Goal: Task Accomplishment & Management: Complete application form

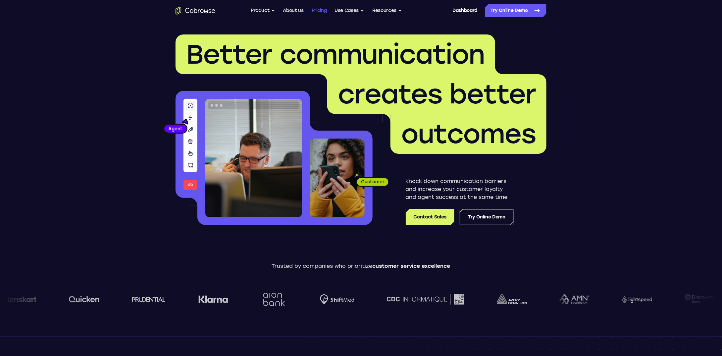
click at [318, 12] on link "Pricing" at bounding box center [319, 10] width 15 height 13
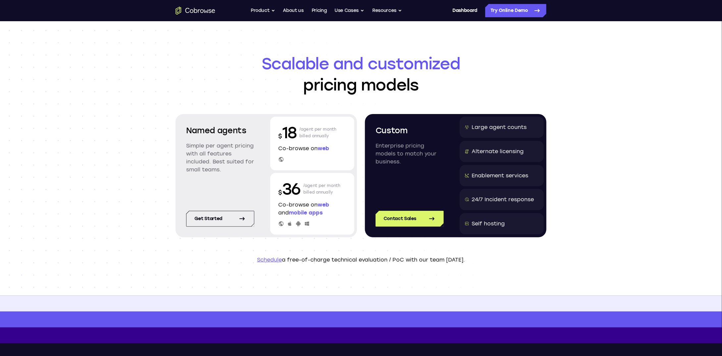
click at [287, 134] on p "$ 18" at bounding box center [287, 132] width 19 height 21
click at [290, 135] on p "$ 18" at bounding box center [287, 132] width 19 height 21
click at [222, 216] on link "Get started" at bounding box center [220, 219] width 68 height 16
click at [266, 10] on button "Product" at bounding box center [263, 10] width 25 height 13
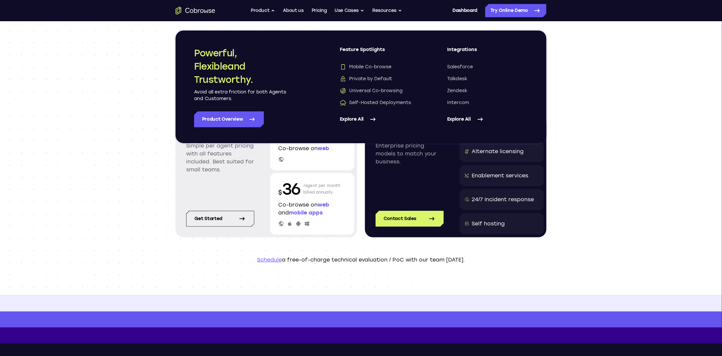
click at [616, 168] on div "Scalable and customized pricing models Named agents Simple per agent pricing wi…" at bounding box center [361, 158] width 722 height 274
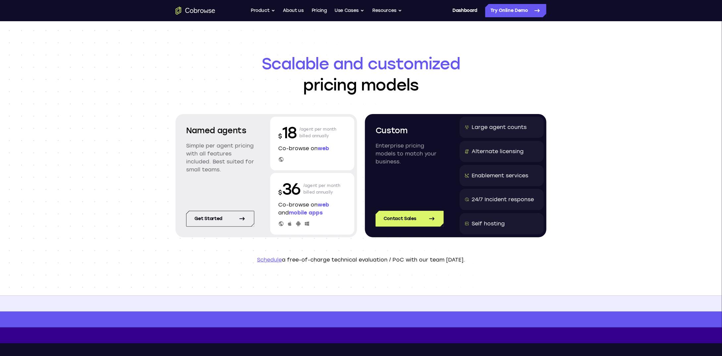
click at [275, 260] on link "Schedule" at bounding box center [269, 259] width 25 height 6
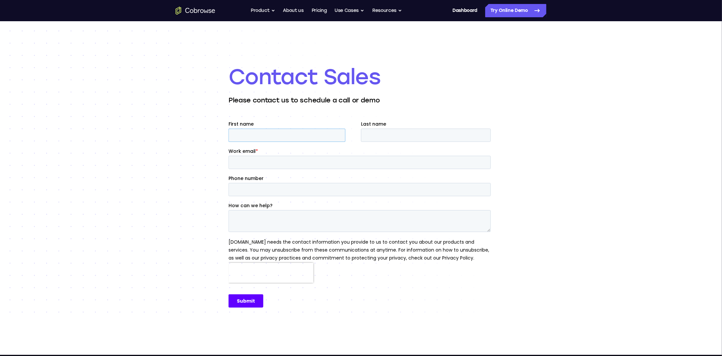
click at [288, 138] on input "First name" at bounding box center [286, 134] width 117 height 13
type input "Ryan"
type input "North"
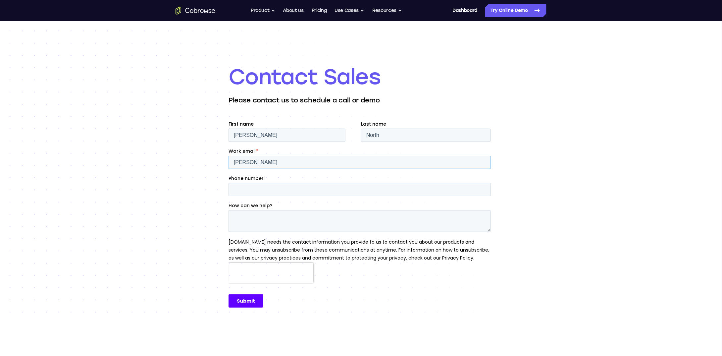
type input "ryan@daycare.com"
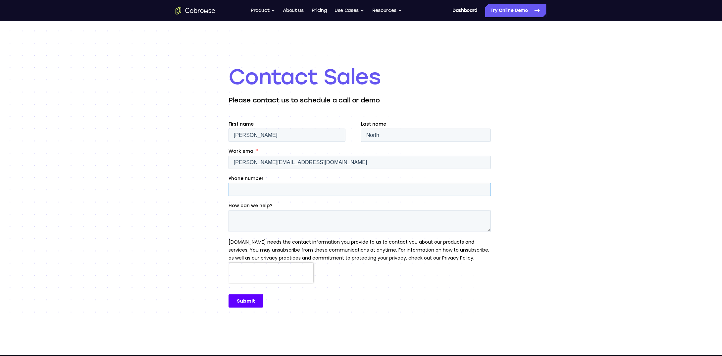
click at [278, 195] on input "Phone number" at bounding box center [359, 188] width 262 height 13
type input "5049089830"
type textarea "I"
type textarea "Intercom"
click at [253, 303] on input "Submit" at bounding box center [245, 300] width 35 height 13
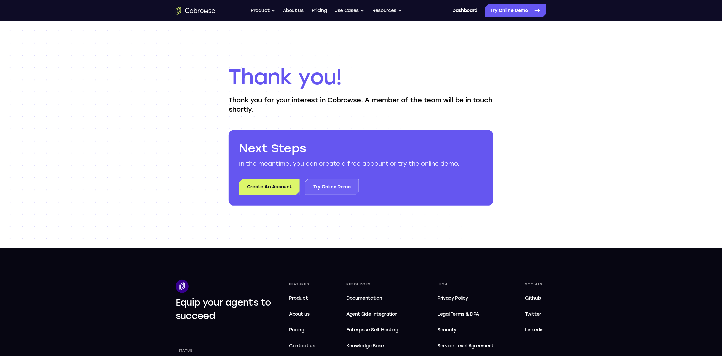
click at [335, 180] on link "Try Online Demo" at bounding box center [332, 187] width 54 height 16
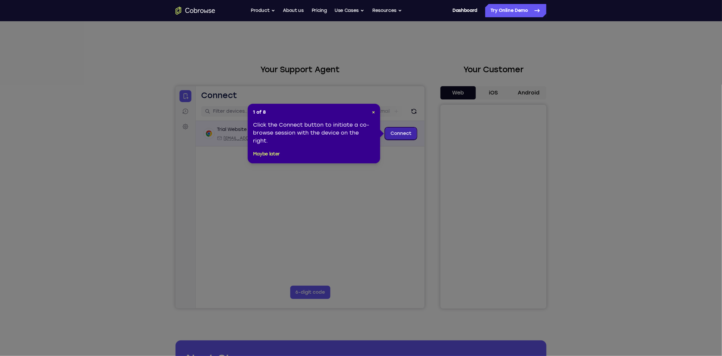
click at [400, 132] on link "Connect" at bounding box center [400, 133] width 31 height 12
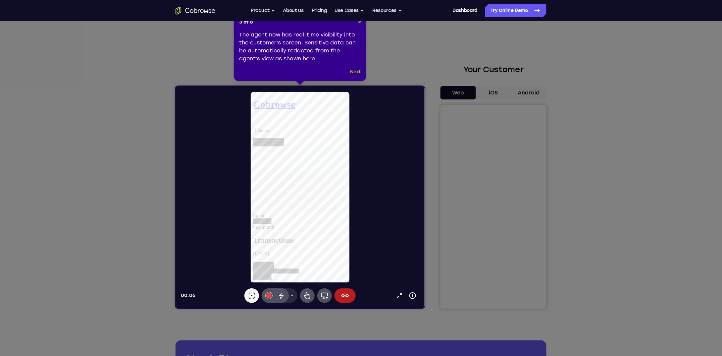
click at [359, 74] on button "Next" at bounding box center [355, 72] width 11 height 8
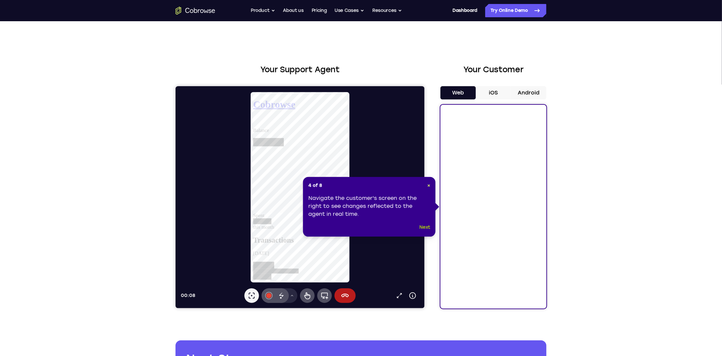
click at [423, 228] on button "Next" at bounding box center [425, 227] width 11 height 8
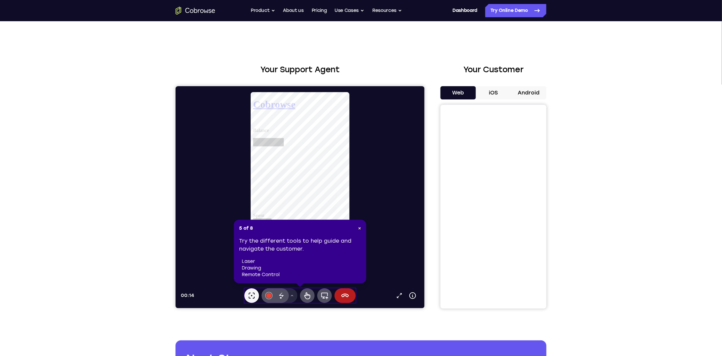
click at [338, 265] on li "drawing" at bounding box center [301, 268] width 119 height 7
click at [358, 228] on span "×" at bounding box center [359, 228] width 3 height 6
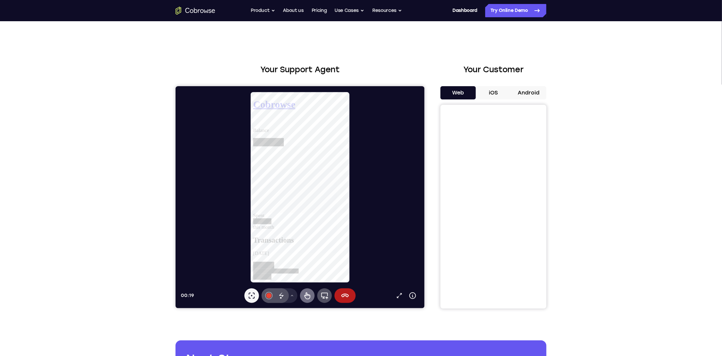
click at [307, 295] on icon at bounding box center [307, 295] width 6 height 7
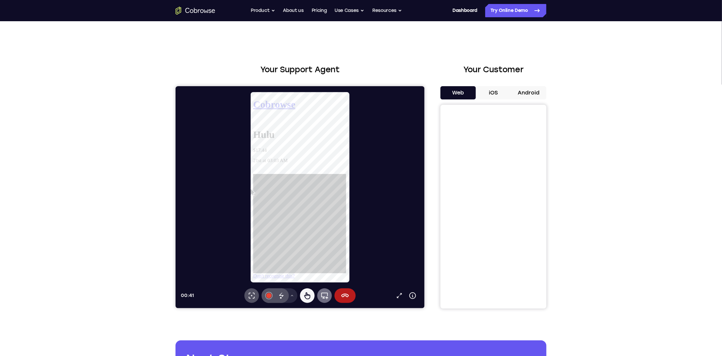
click at [324, 295] on icon at bounding box center [324, 295] width 8 height 8
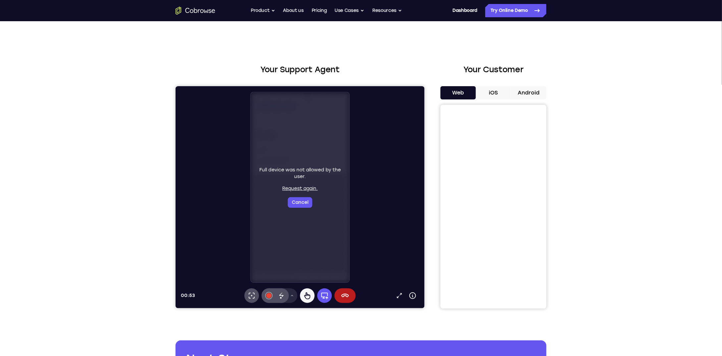
click at [499, 92] on button "iOS" at bounding box center [493, 92] width 35 height 13
click at [528, 93] on button "Android" at bounding box center [528, 92] width 35 height 13
click at [466, 91] on button "Web" at bounding box center [457, 92] width 35 height 13
click at [466, 12] on link "Dashboard" at bounding box center [464, 10] width 25 height 13
